Goal: Task Accomplishment & Management: Use online tool/utility

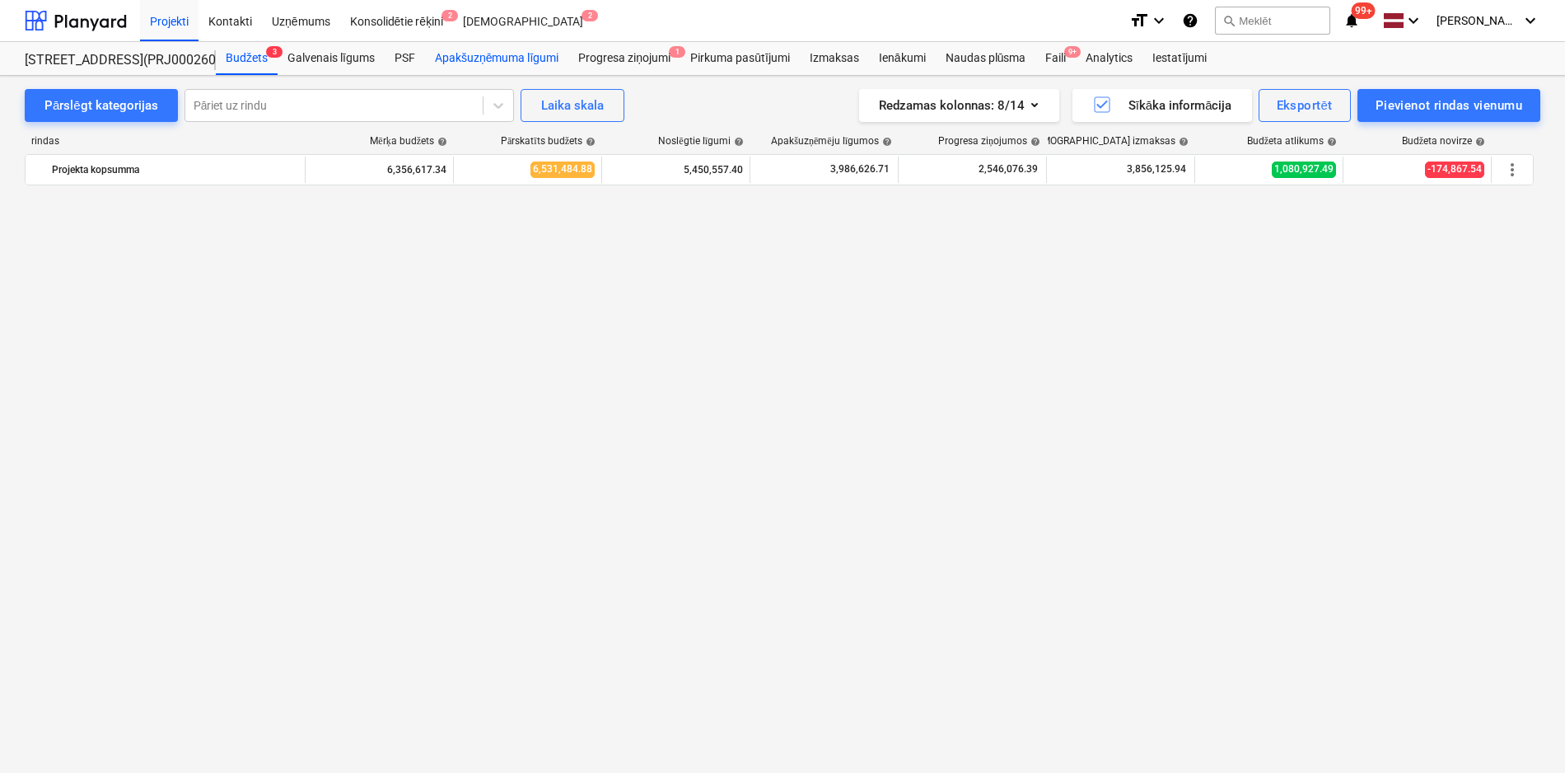
scroll to position [2436, 0]
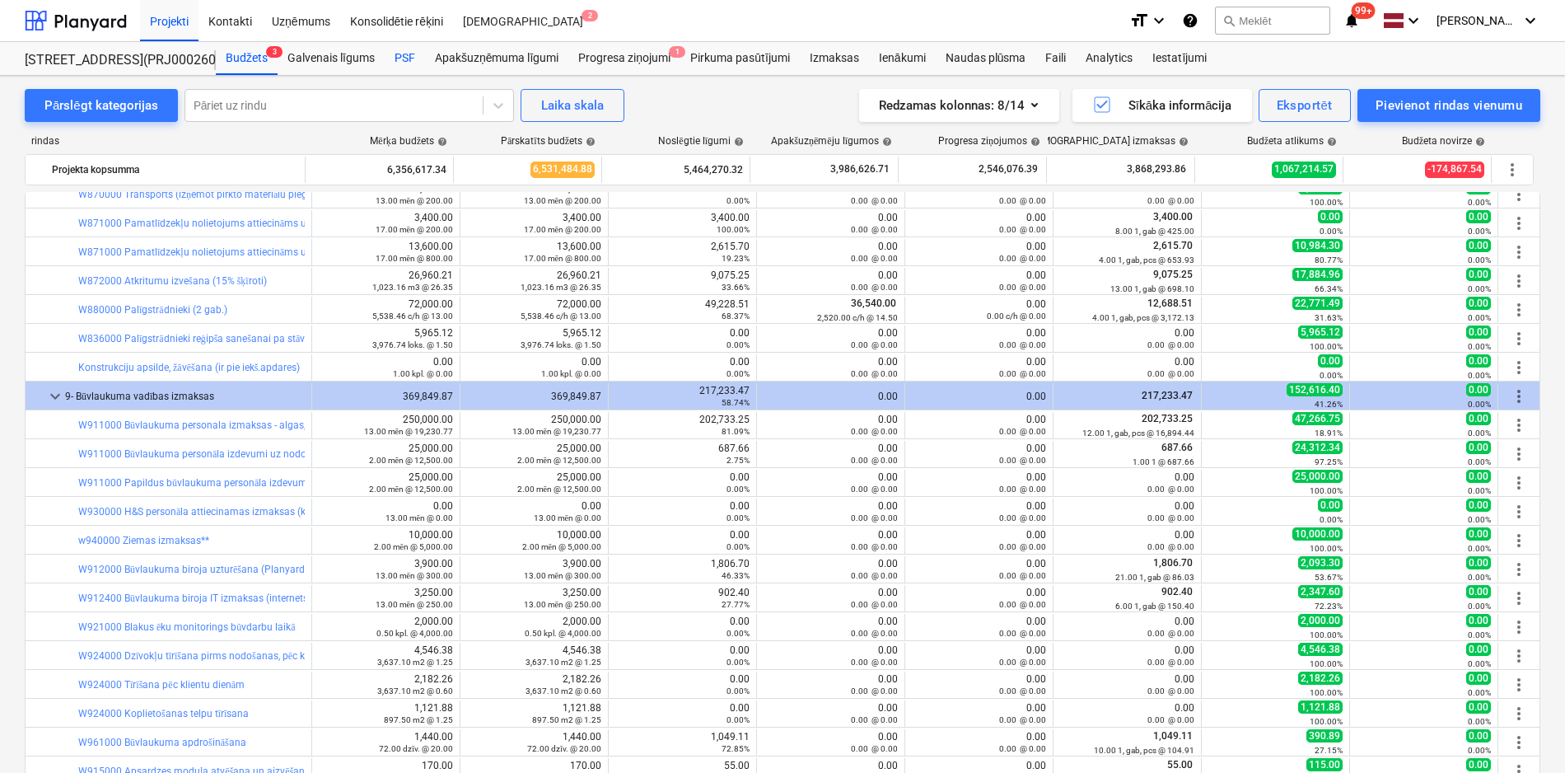
click at [397, 58] on div "PSF" at bounding box center [405, 58] width 40 height 33
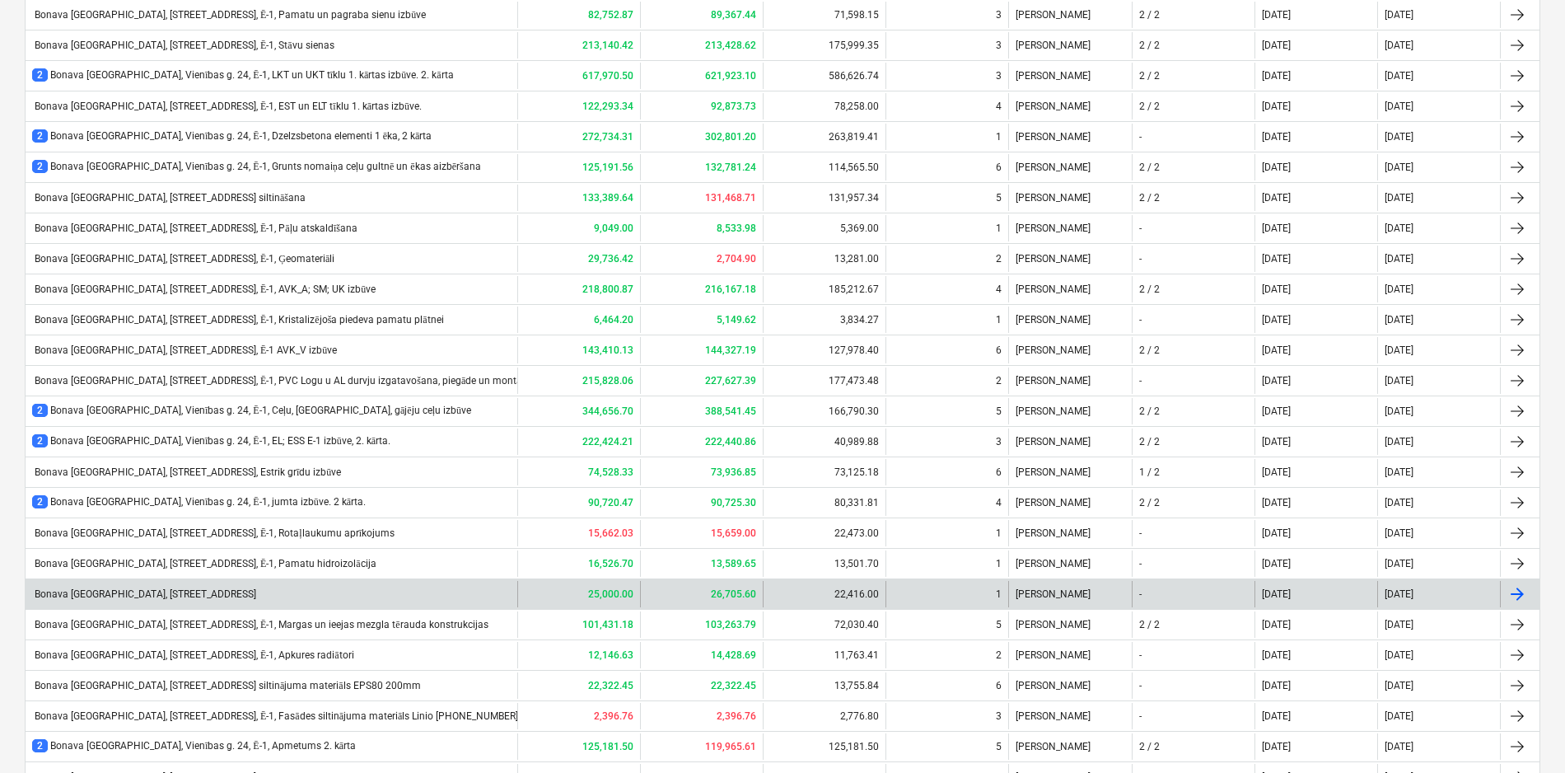
scroll to position [412, 0]
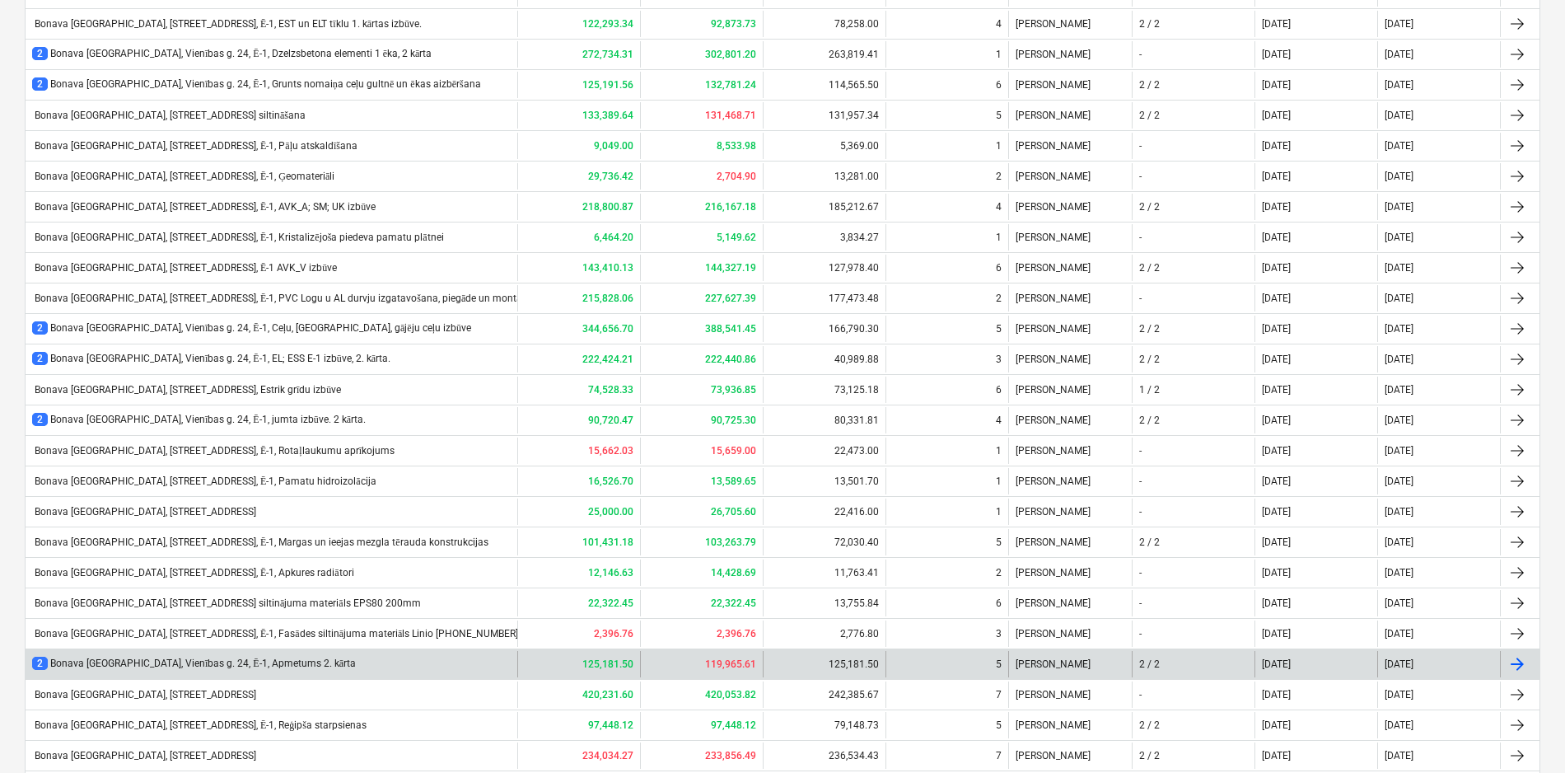
click at [231, 657] on div "2 Bonava Latvija, Vienības g. 24, Ē-1, Apmetums 2. kārta" at bounding box center [194, 664] width 324 height 14
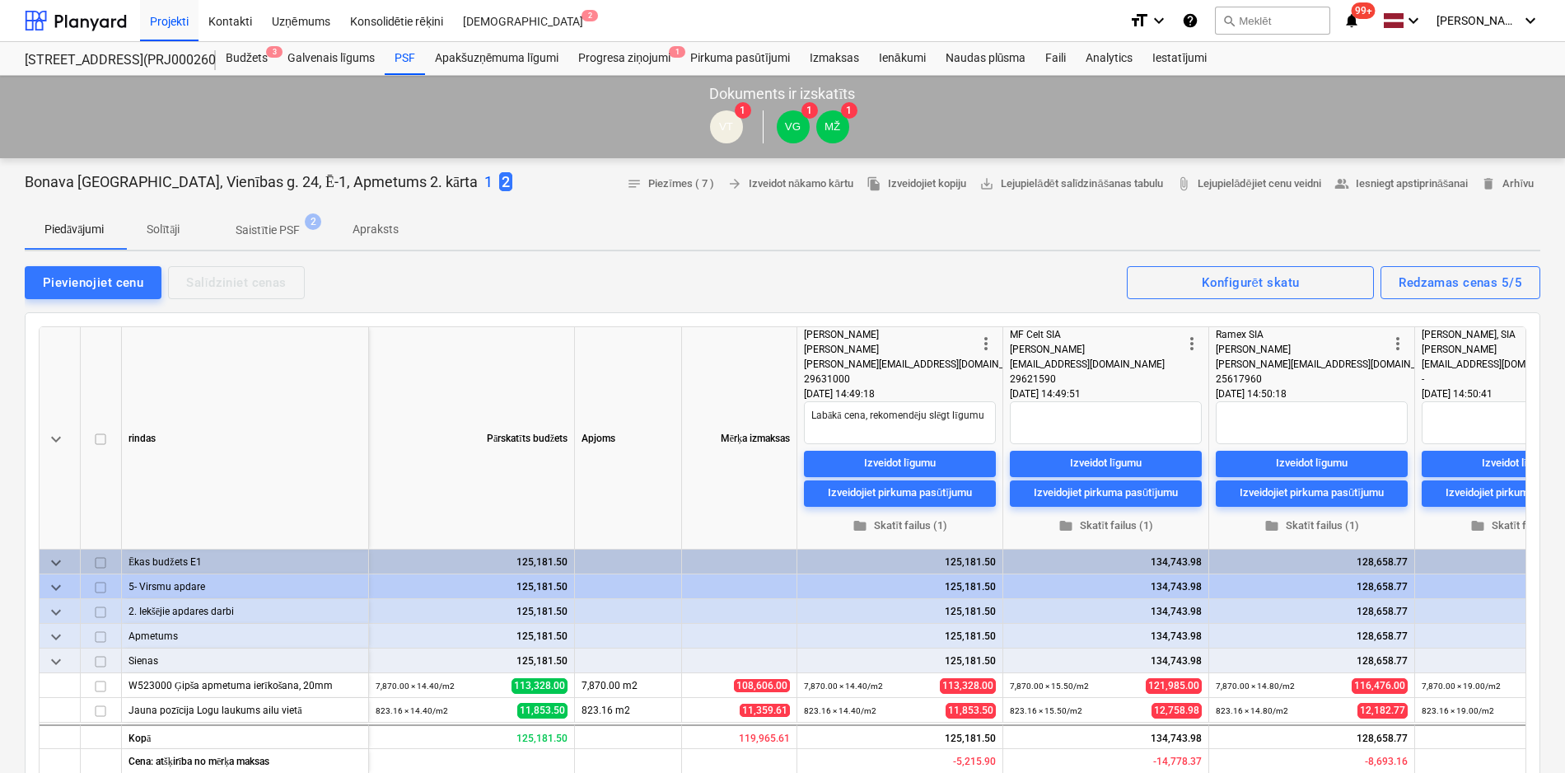
click at [484, 182] on p "1" at bounding box center [488, 182] width 8 height 20
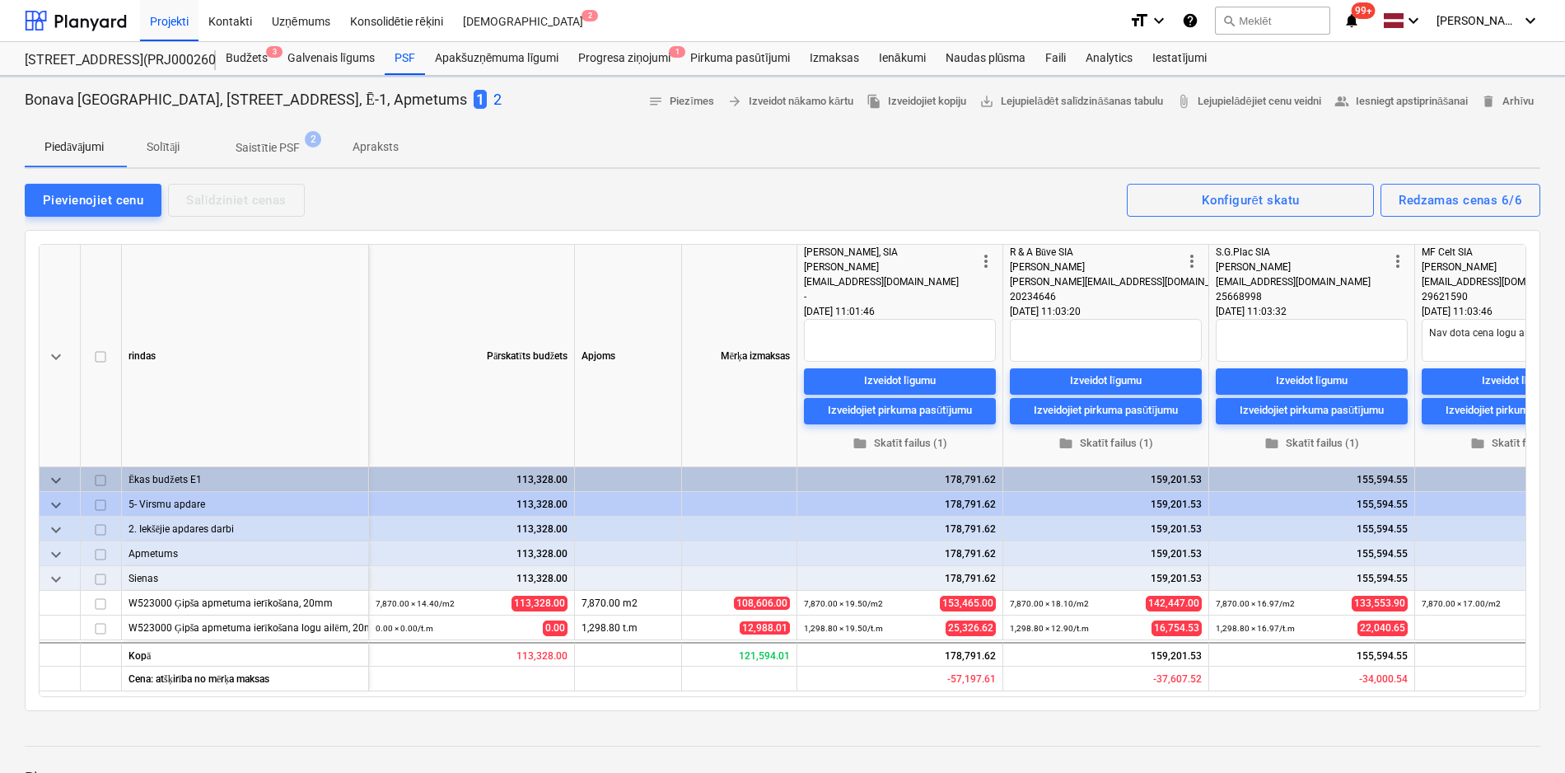
type textarea "x"
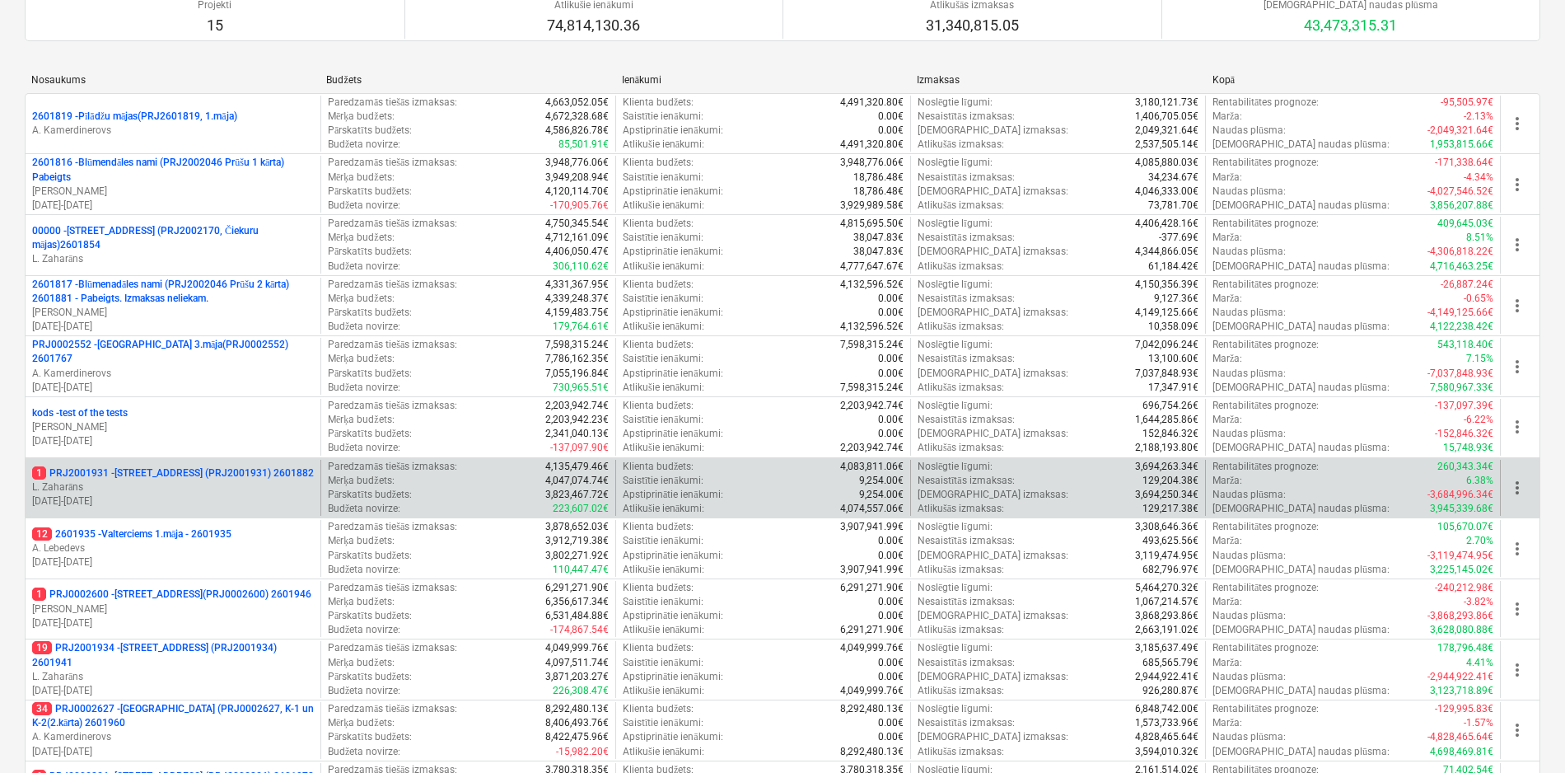
scroll to position [412, 0]
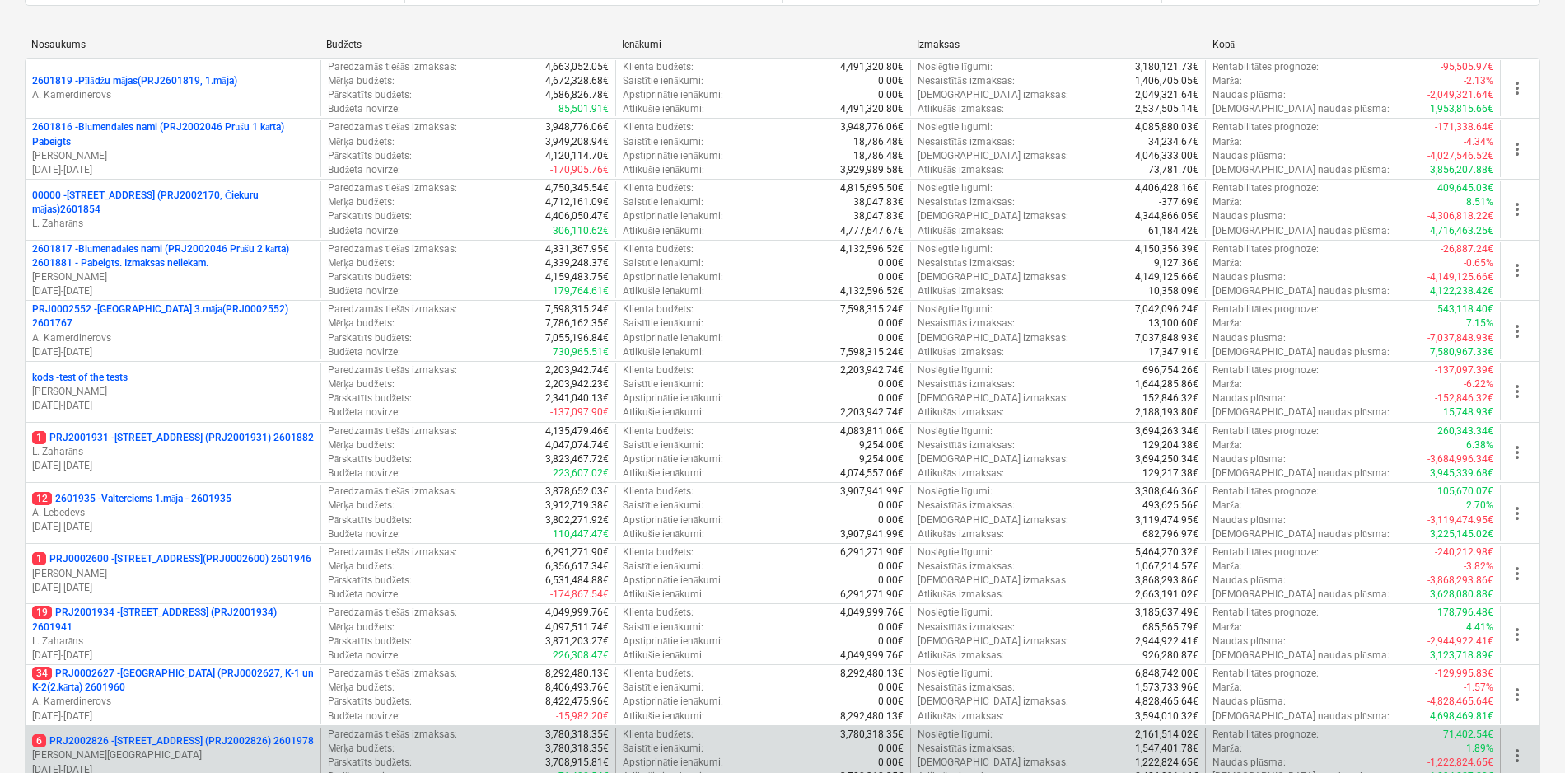
click at [170, 737] on p "6 PRJ2002826 - [STREET_ADDRESS] (PRJ2002826) 2601978" at bounding box center [173, 741] width 282 height 14
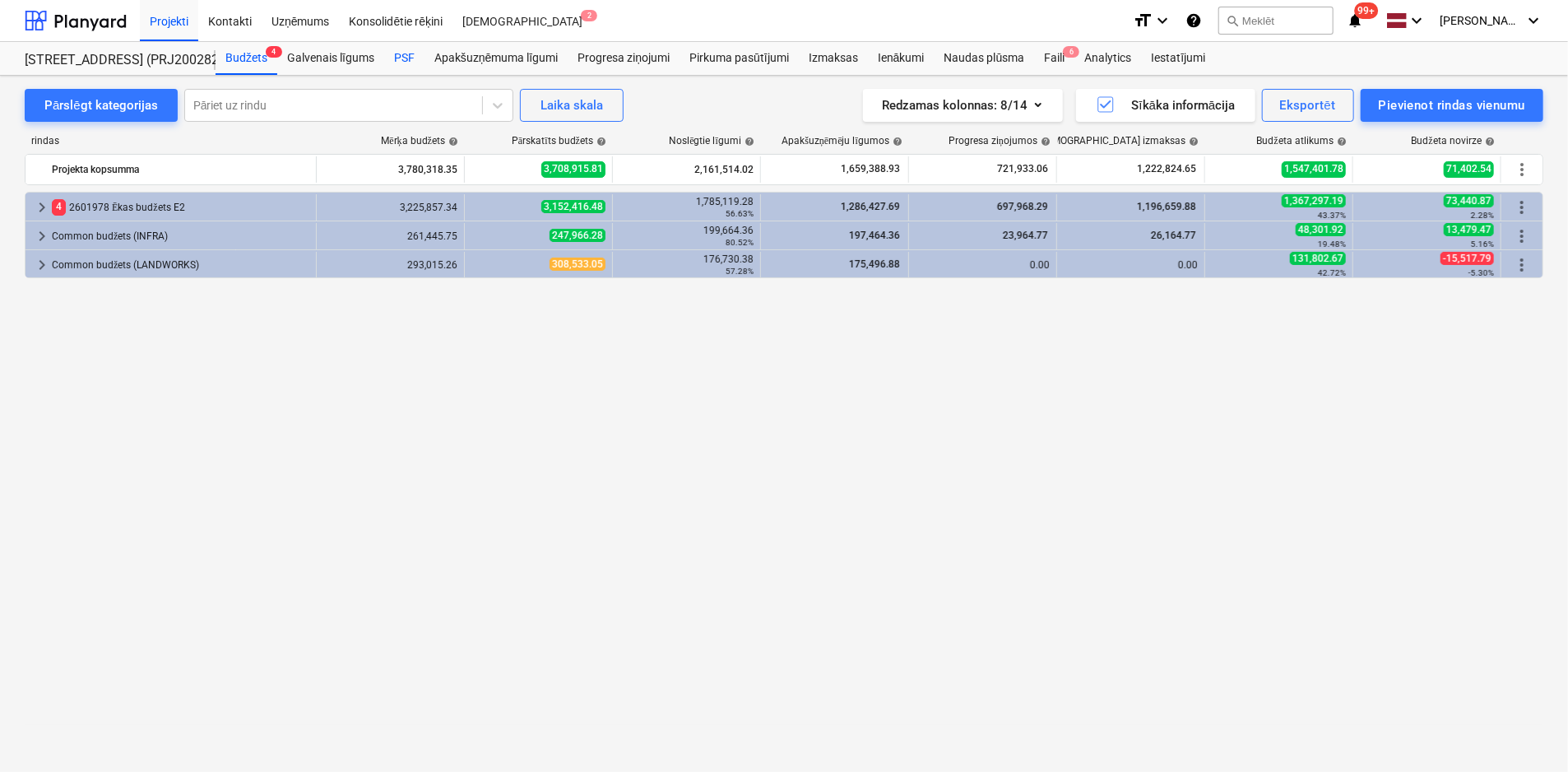
click at [400, 61] on div "PSF" at bounding box center [404, 58] width 40 height 33
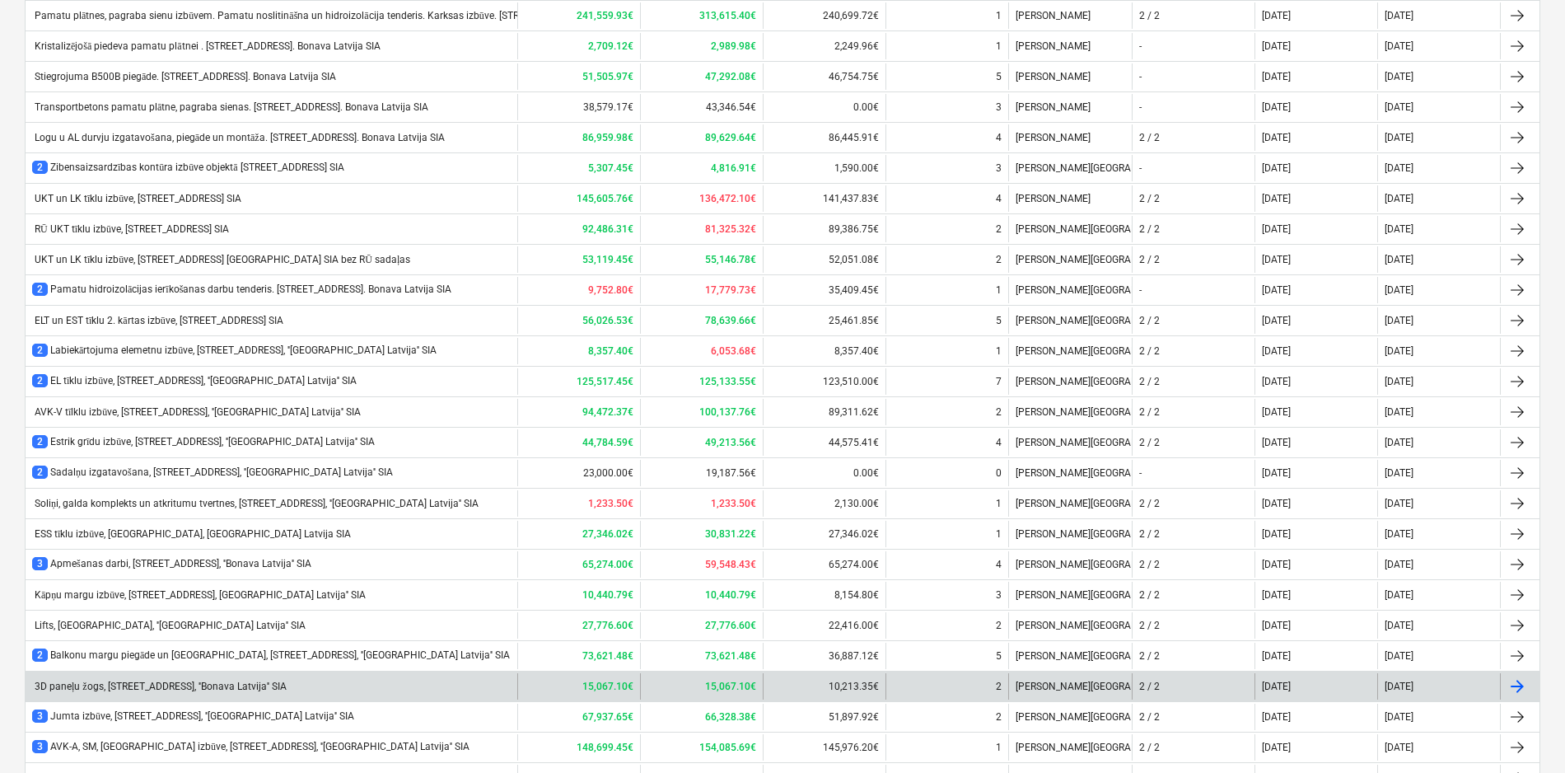
scroll to position [577, 0]
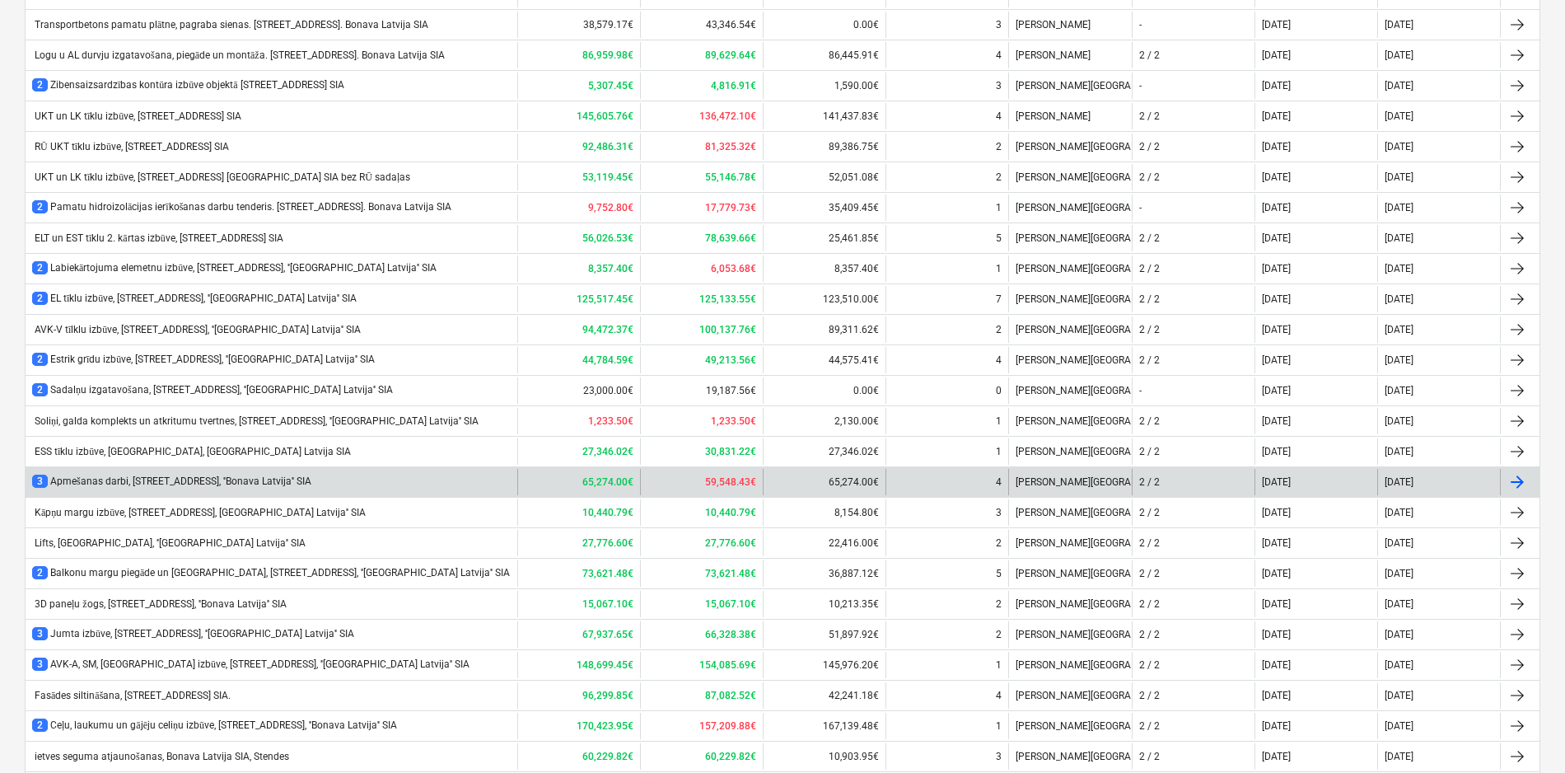
click at [192, 475] on div "3 Apmešanas darbi, [STREET_ADDRESS], ''Bonava Latvija'' SIA" at bounding box center [171, 482] width 279 height 14
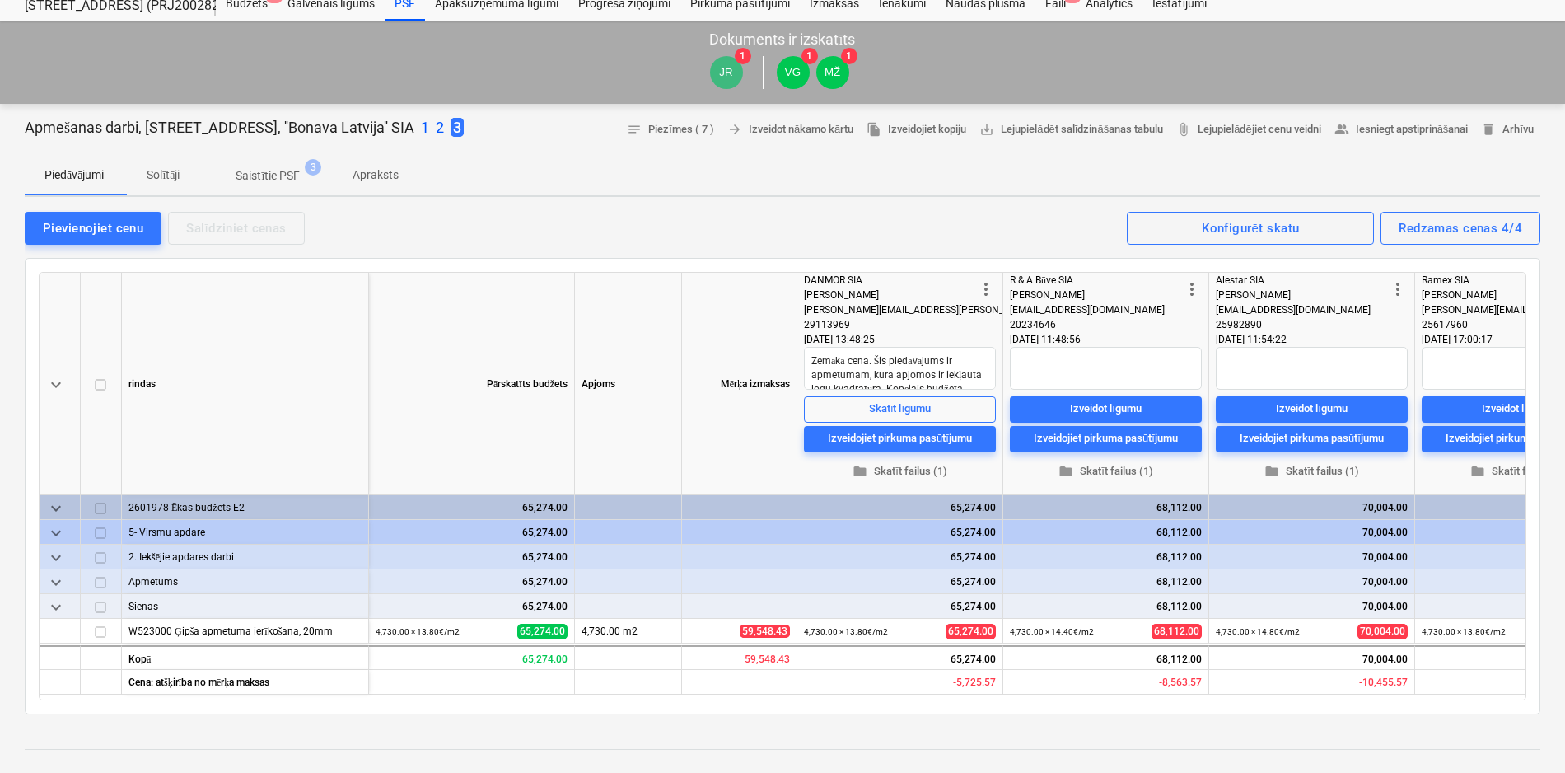
scroll to position [165, 0]
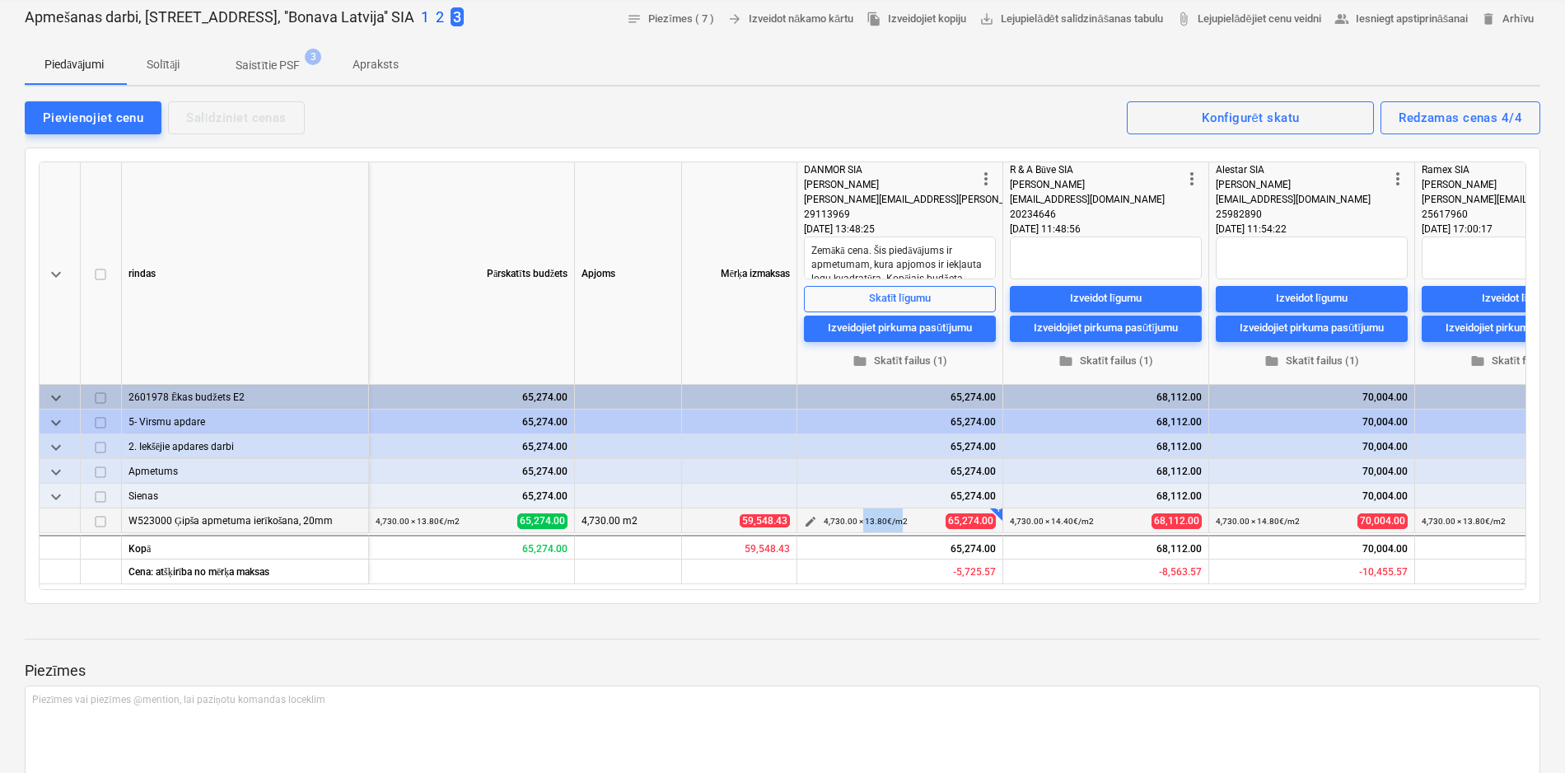
drag, startPoint x: 861, startPoint y: 519, endPoint x: 901, endPoint y: 518, distance: 39.6
click at [901, 518] on small "4,730.00 × 13.80€ / m2" at bounding box center [866, 521] width 84 height 9
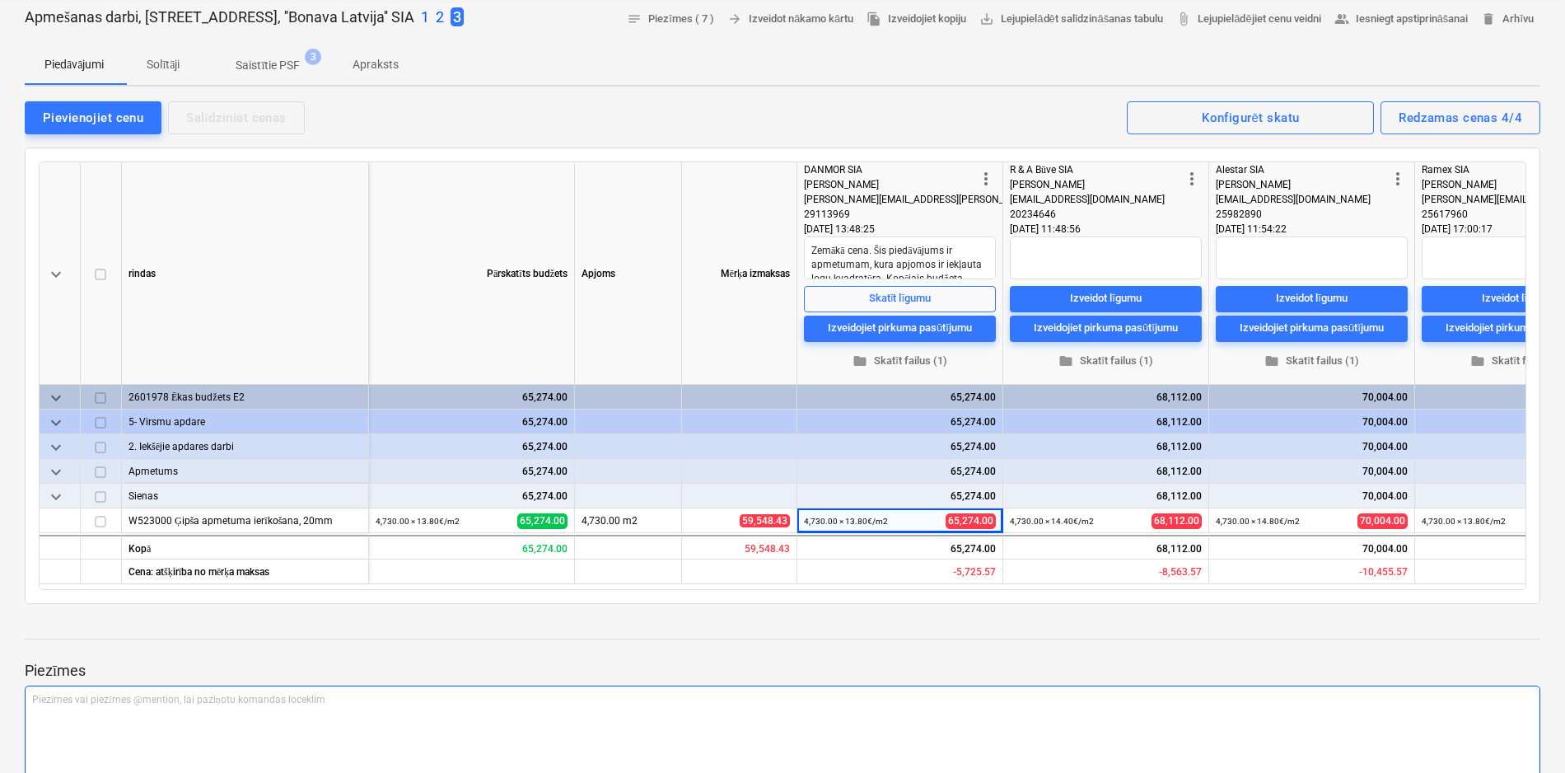
click at [917, 745] on div "Piezīmes vai piezīmes @mention, lai paziņotu komandas loceklim ﻿" at bounding box center [783, 734] width 1516 height 97
type textarea "x"
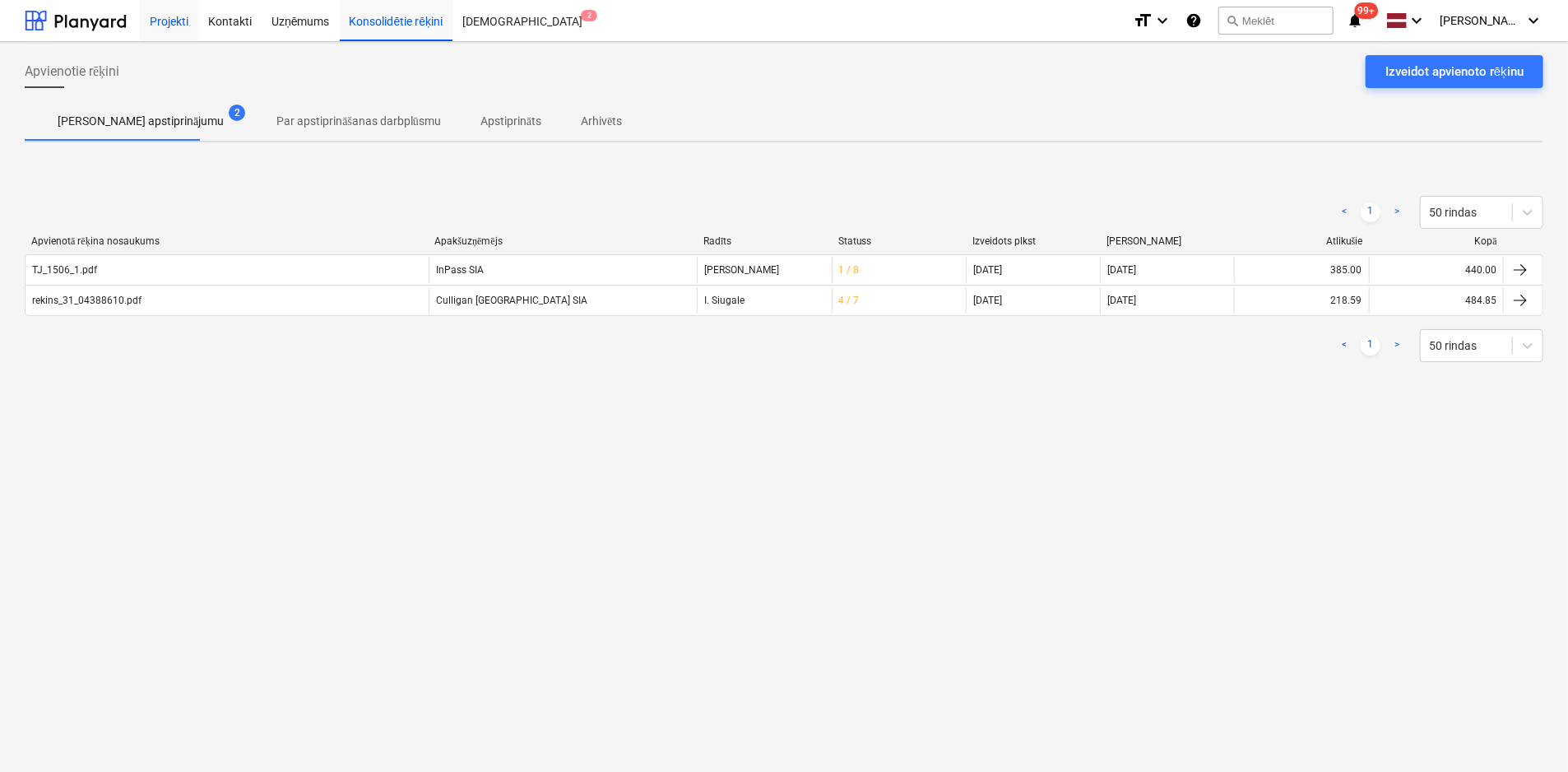
click at [178, 21] on div "Projekti" at bounding box center [169, 20] width 58 height 42
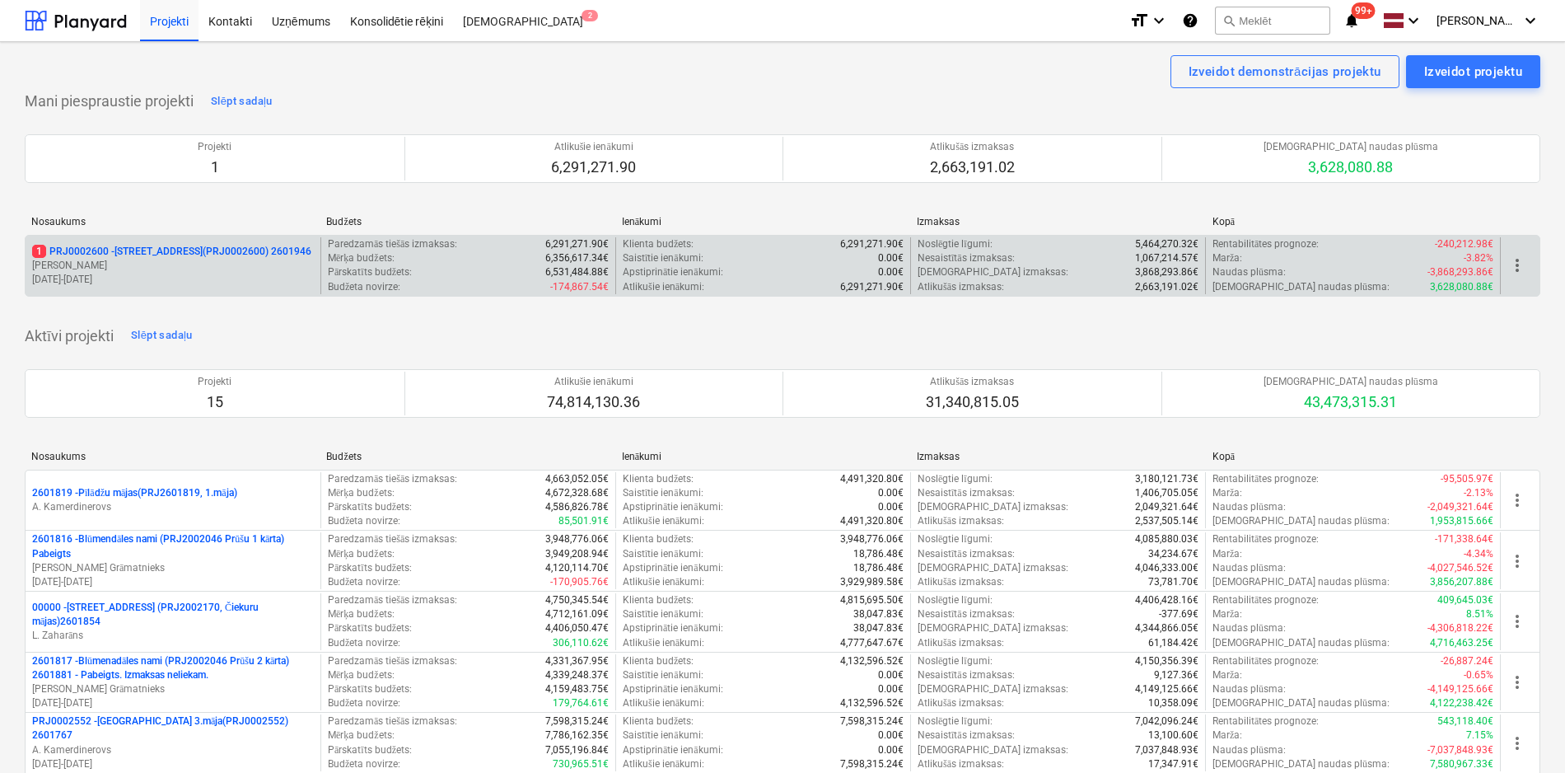
click at [195, 245] on p "1 PRJ0002600 - Vienības gatve 24, E1 ēka(PRJ0002600) 2601946" at bounding box center [171, 252] width 279 height 14
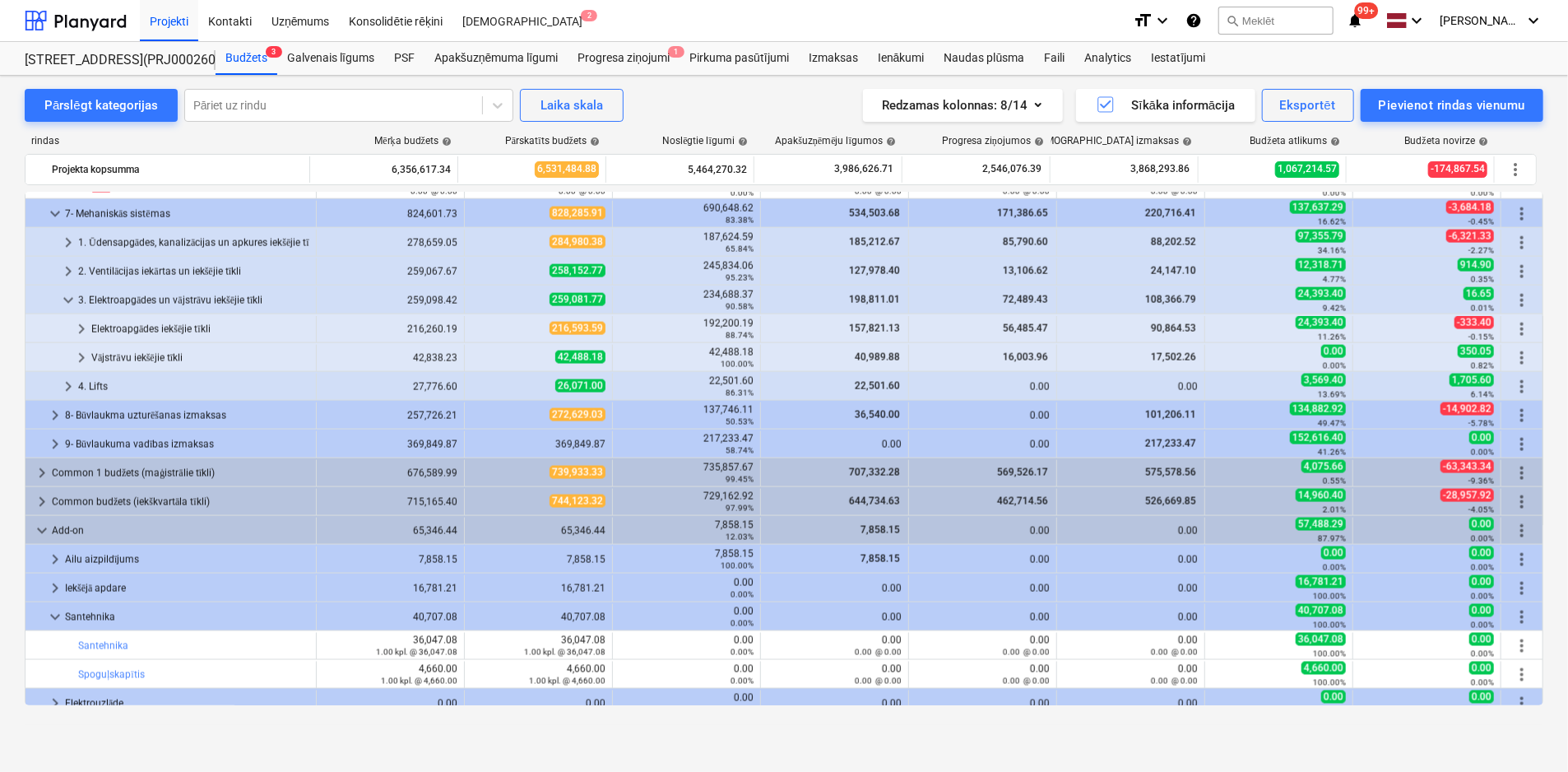
scroll to position [1560, 0]
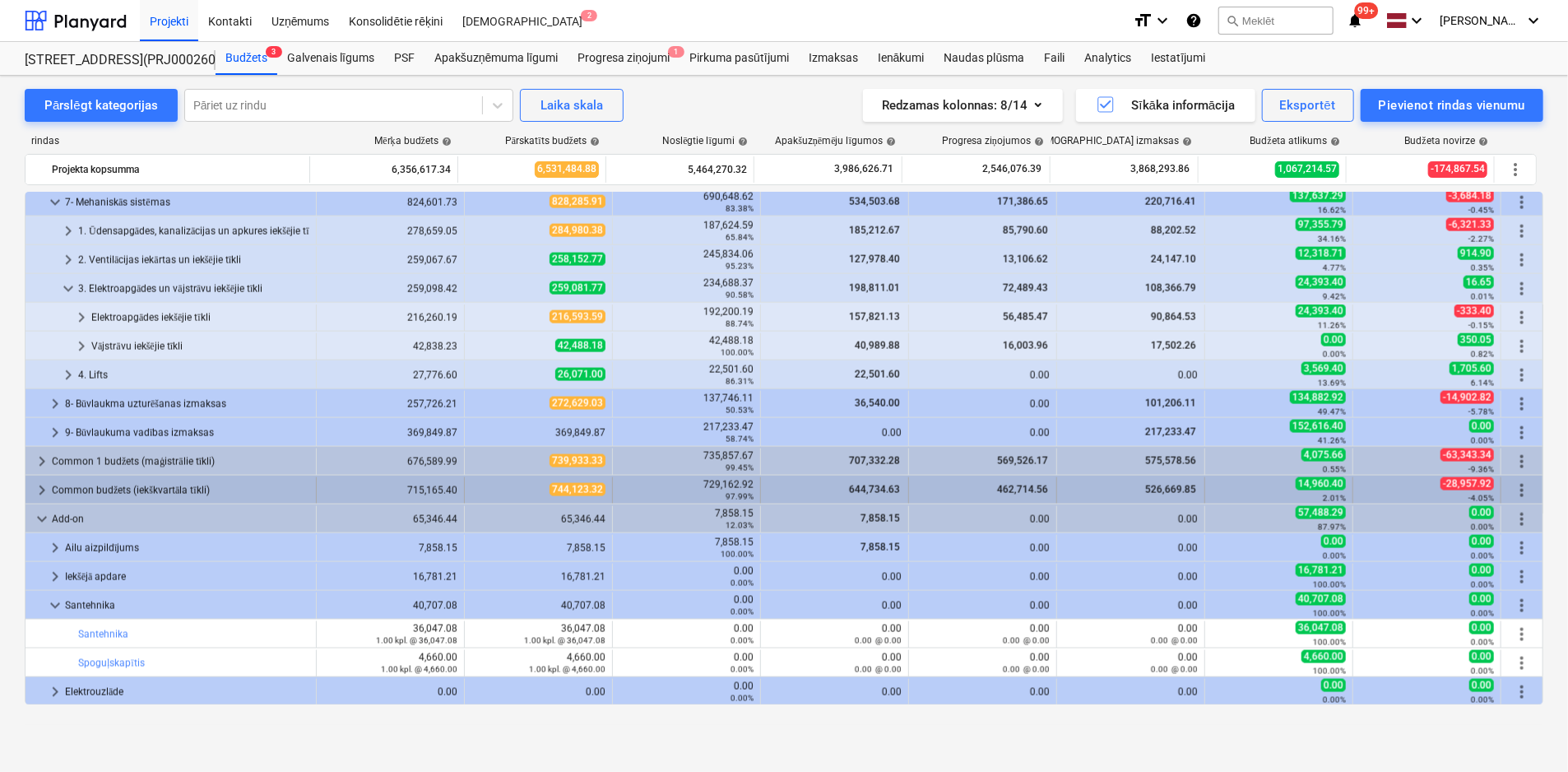
click at [43, 483] on span "keyboard_arrow_right" at bounding box center [42, 490] width 20 height 20
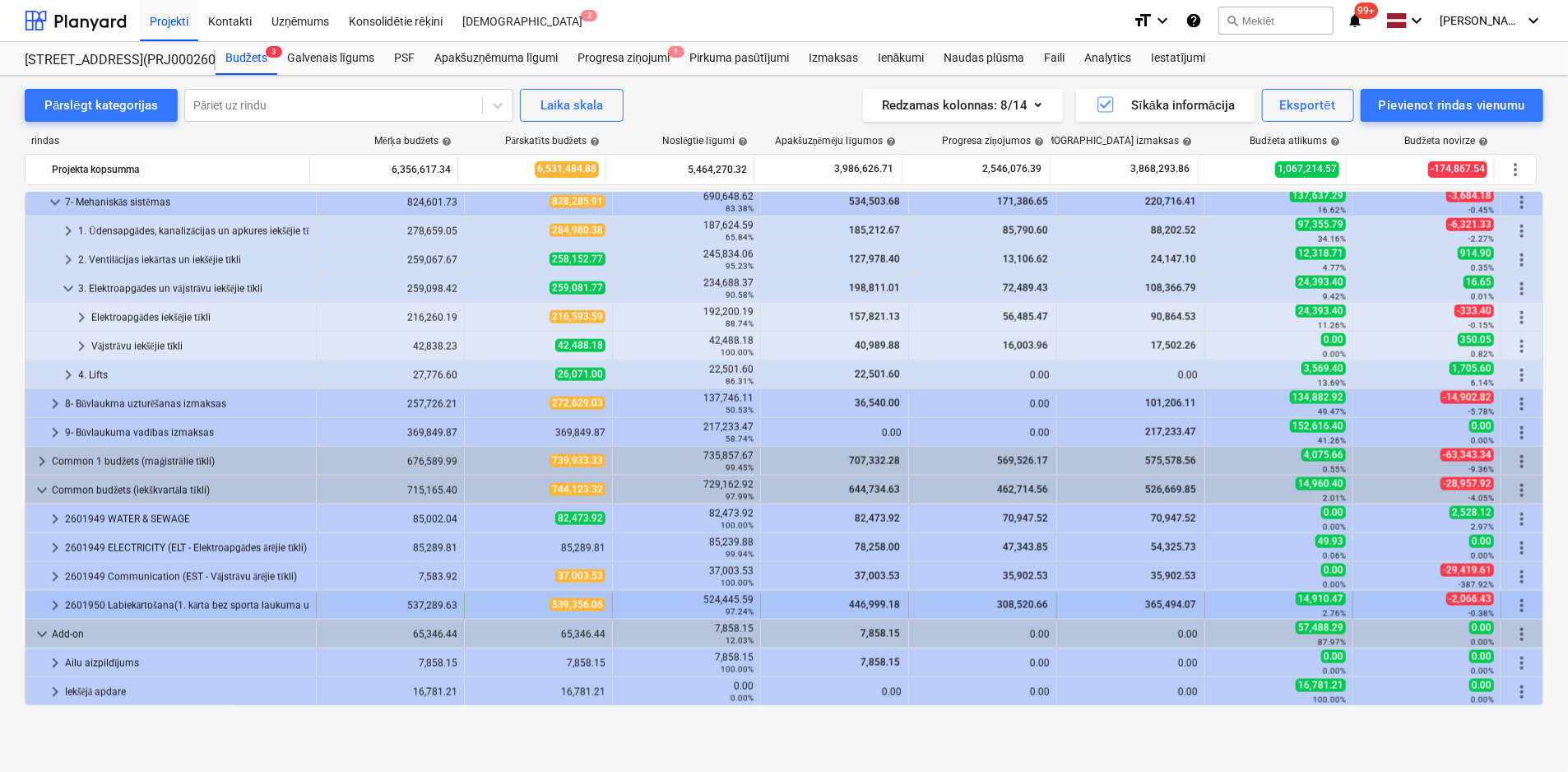
click at [49, 605] on span "keyboard_arrow_right" at bounding box center [55, 606] width 20 height 20
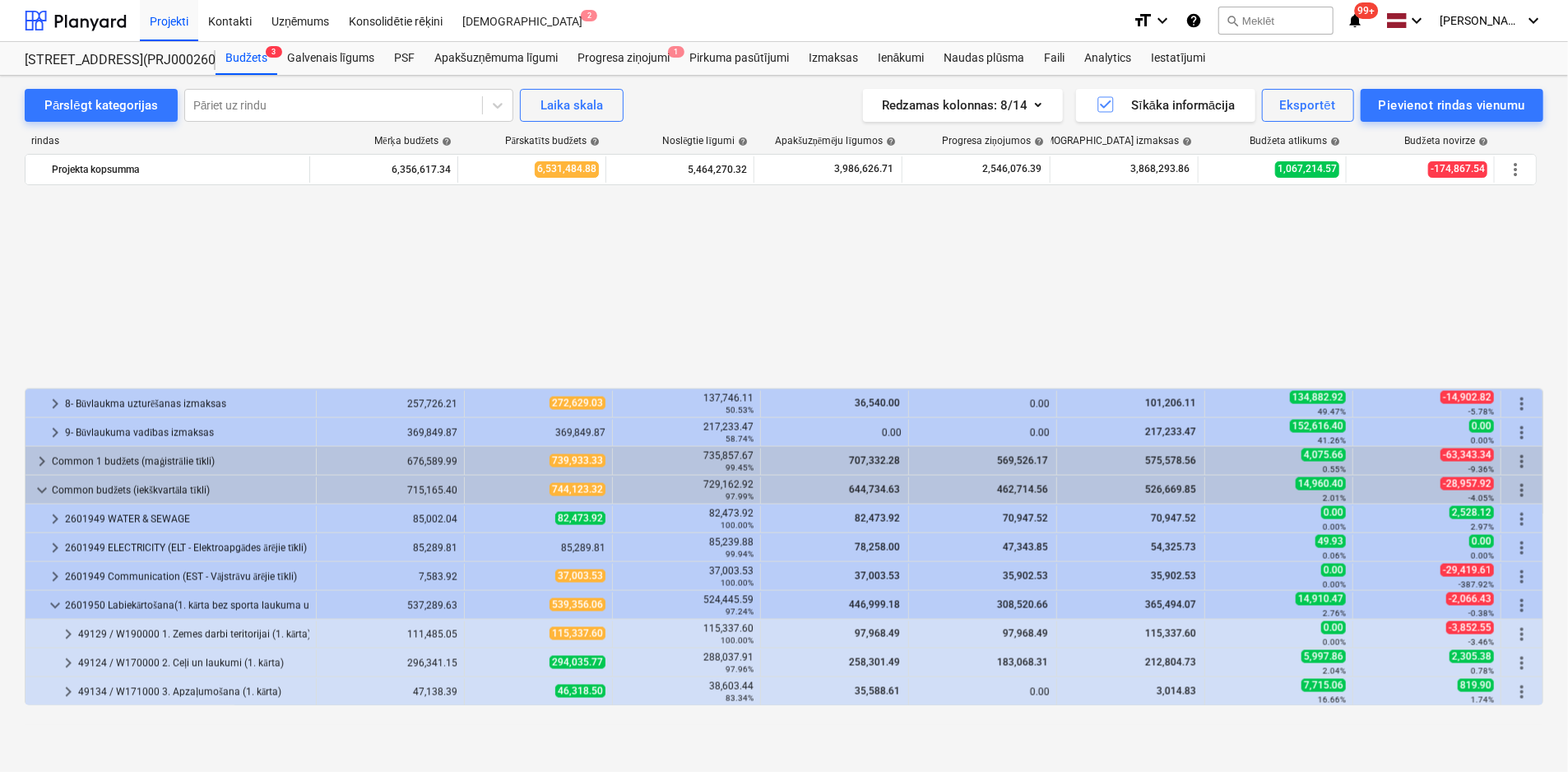
scroll to position [1791, 0]
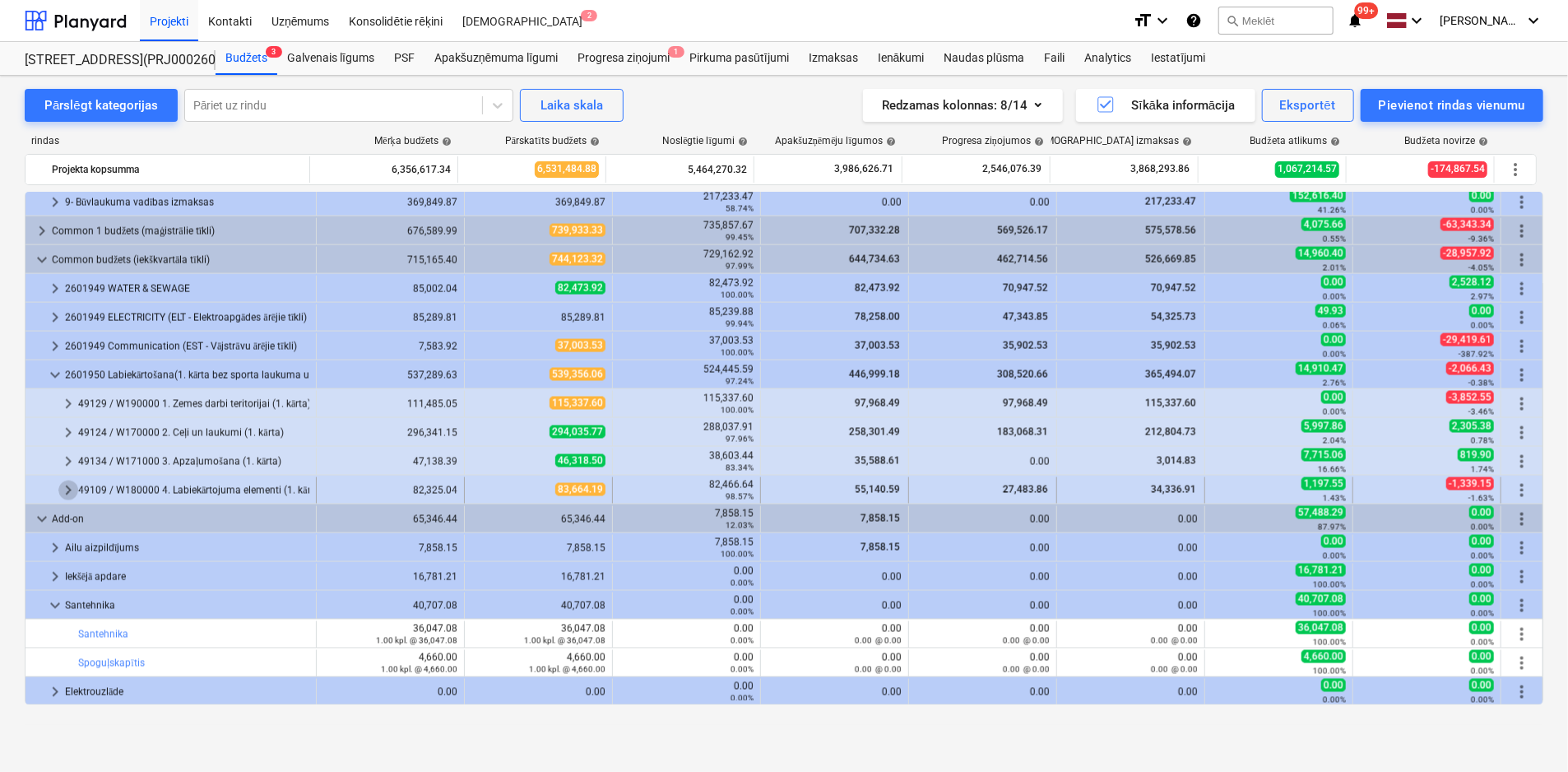
click at [64, 488] on span "keyboard_arrow_right" at bounding box center [68, 490] width 20 height 20
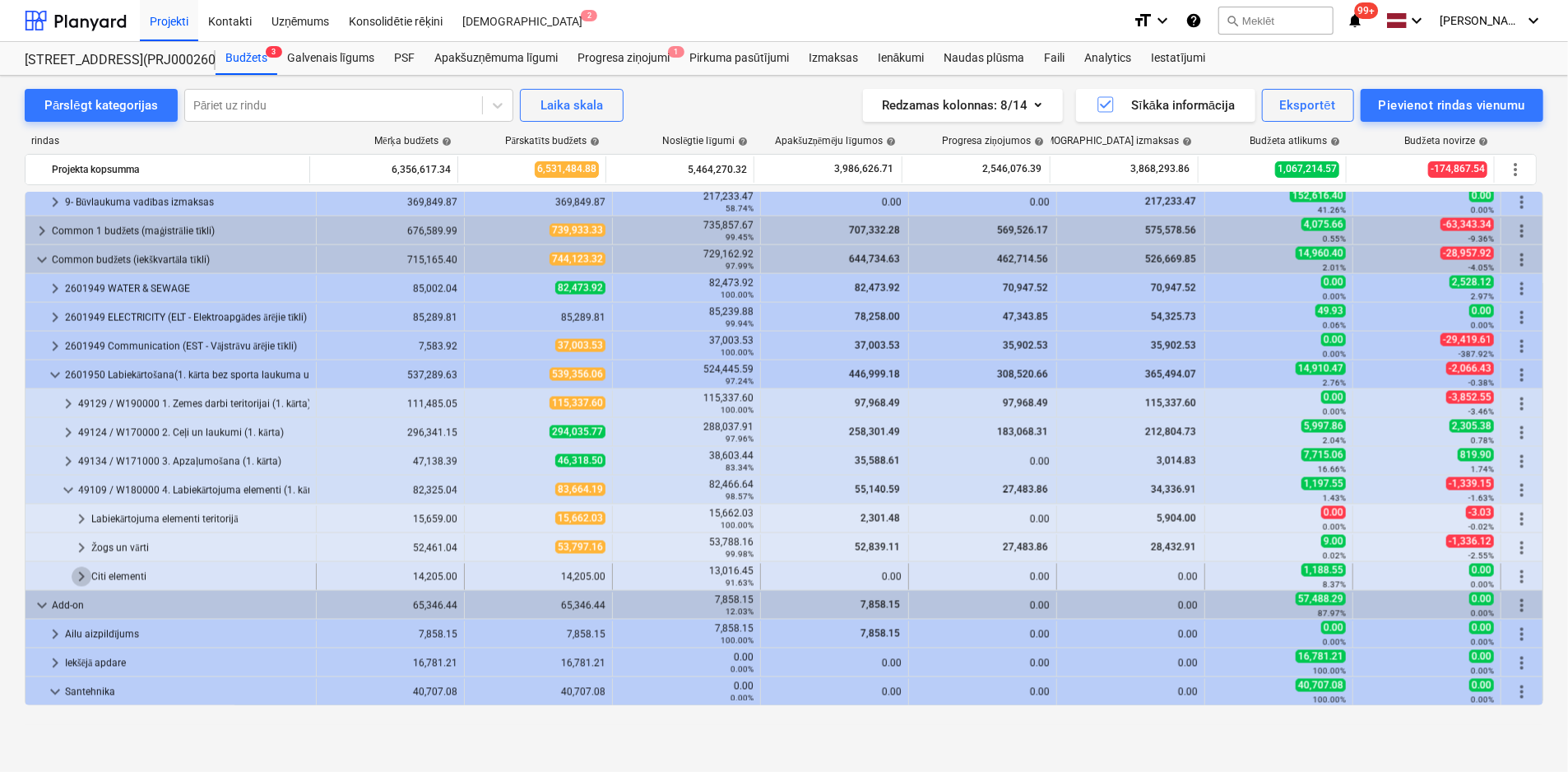
click at [79, 575] on span "keyboard_arrow_right" at bounding box center [82, 577] width 20 height 20
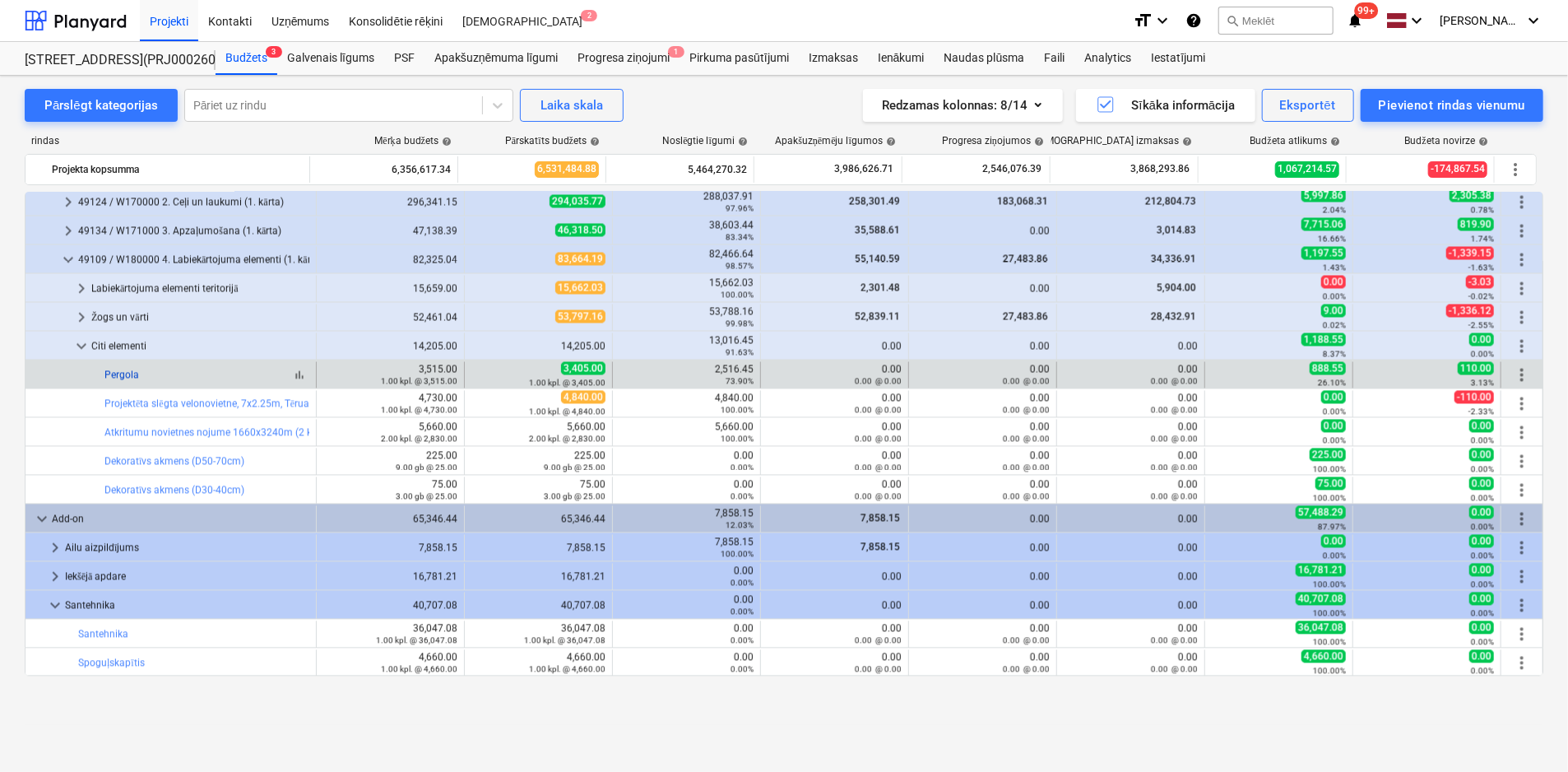
scroll to position [1938, 0]
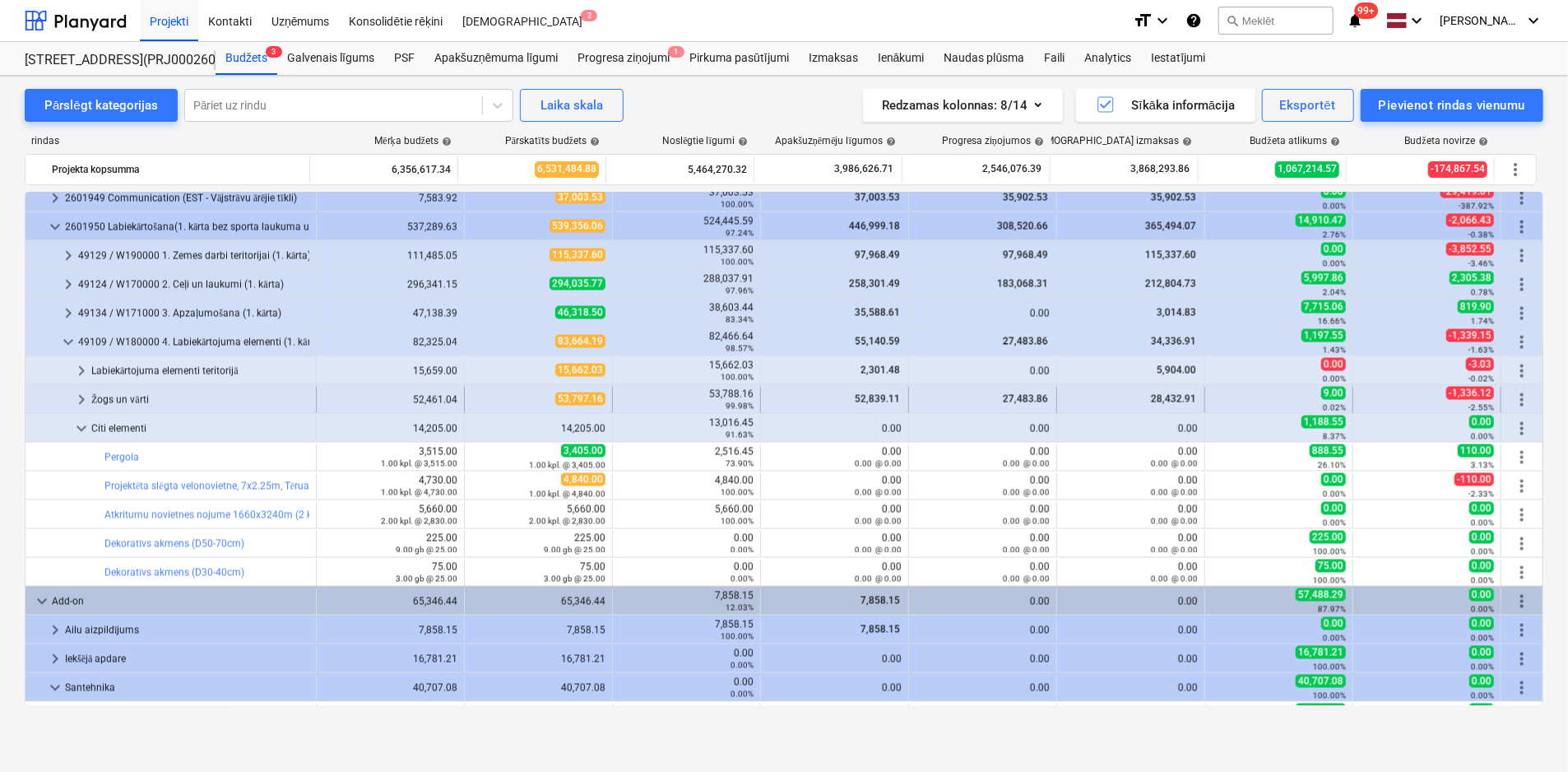
click at [82, 397] on span "keyboard_arrow_right" at bounding box center [82, 400] width 20 height 20
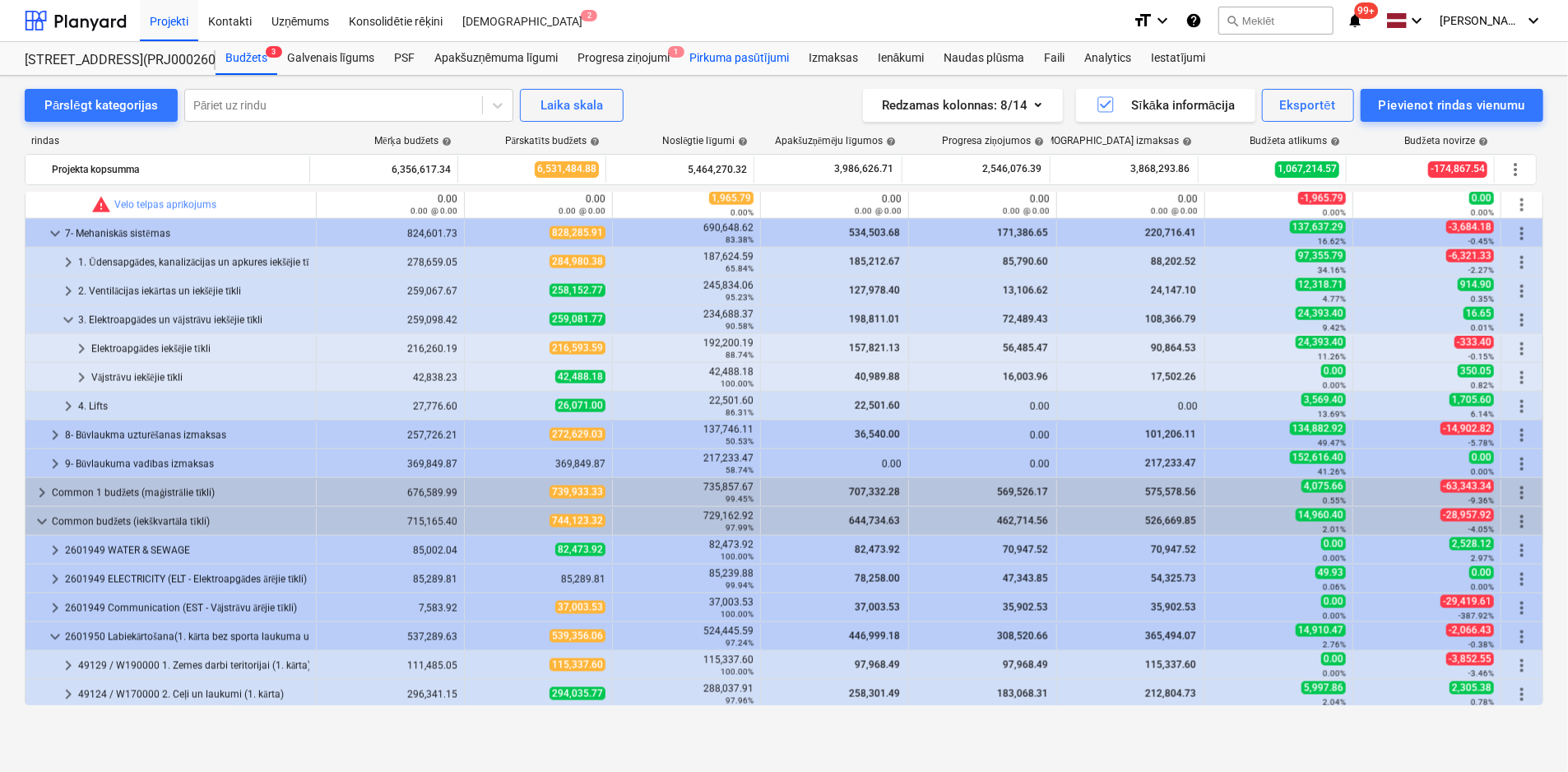
scroll to position [1527, 0]
